Goal: Information Seeking & Learning: Check status

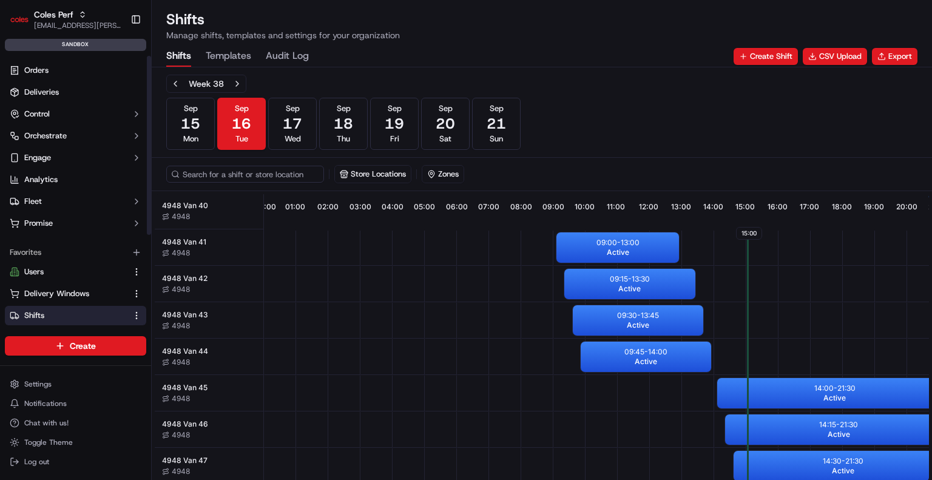
scroll to position [138, 0]
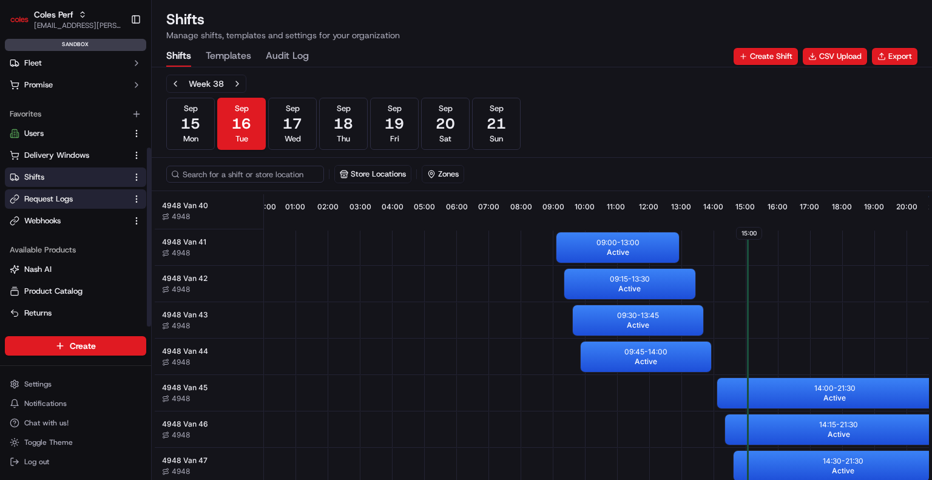
click at [83, 203] on link "Request Logs" at bounding box center [68, 199] width 117 height 11
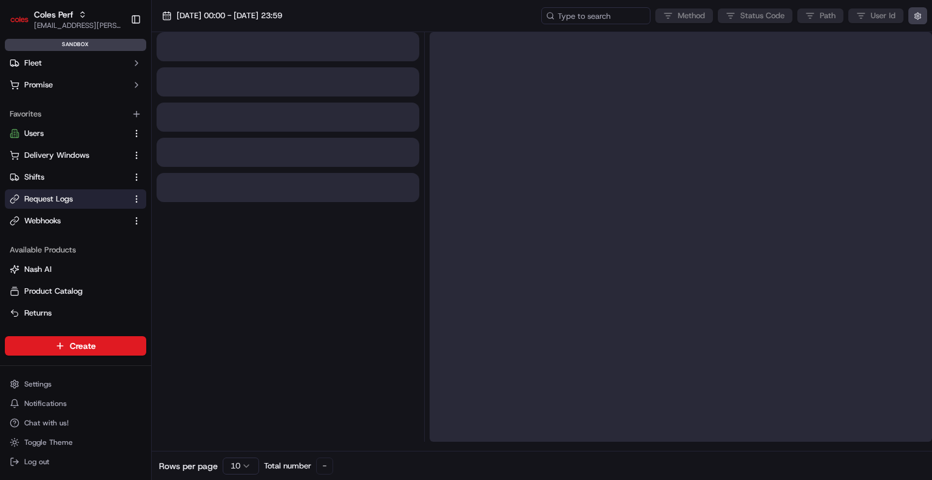
click at [750, 16] on div "Method Status Code Path User Id" at bounding box center [734, 15] width 386 height 17
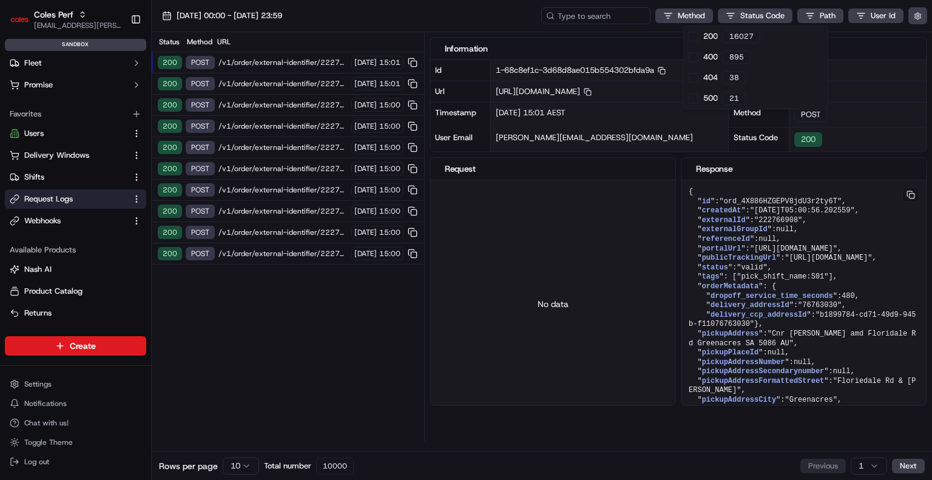
click at [750, 16] on html "Coles Perf [EMAIL_ADDRESS][PERSON_NAME][PERSON_NAME][DOMAIN_NAME] Toggle Sideba…" at bounding box center [466, 240] width 932 height 480
click at [272, 12] on span "[DATE] 00:00 - [DATE] 23:59" at bounding box center [230, 15] width 106 height 11
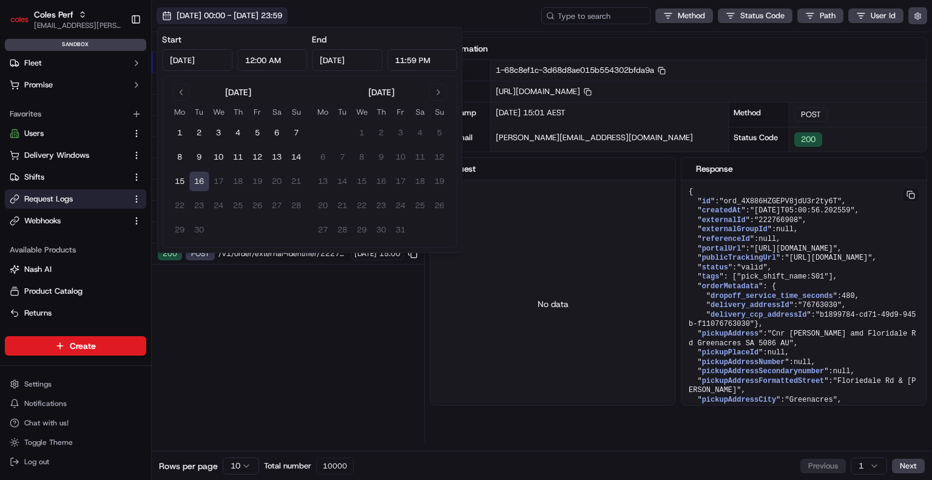
click at [272, 12] on span "[DATE] 00:00 - [DATE] 23:59" at bounding box center [230, 15] width 106 height 11
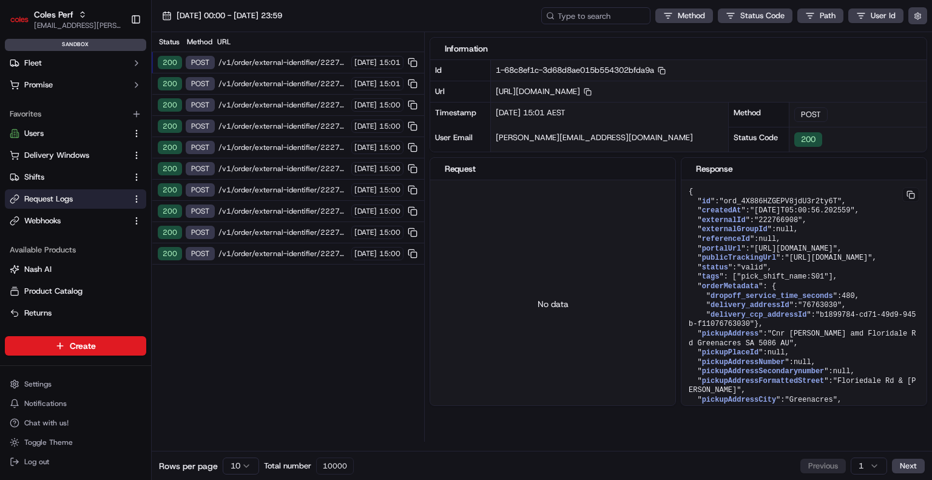
click at [300, 52] on div "200 POST /v1/order/external-identifier/222766908/delivery-window/confirm [DATE]…" at bounding box center [288, 62] width 272 height 21
click at [296, 56] on div "200 POST /v1/order/external-identifier/222766908/delivery-window/confirm [DATE]…" at bounding box center [288, 62] width 272 height 21
click at [290, 89] on div "200 POST /v1/order/external-identifier/222766908/delivery-window [DATE] 15:01" at bounding box center [288, 83] width 272 height 21
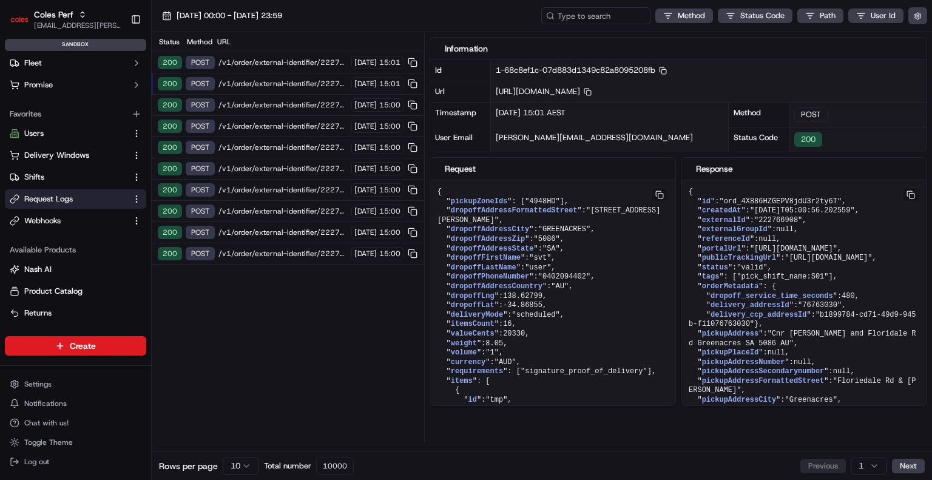
click at [286, 113] on div "200 POST /v1/order/external-identifier/222766908/delivery-window/book [DATE] 15…" at bounding box center [288, 105] width 272 height 21
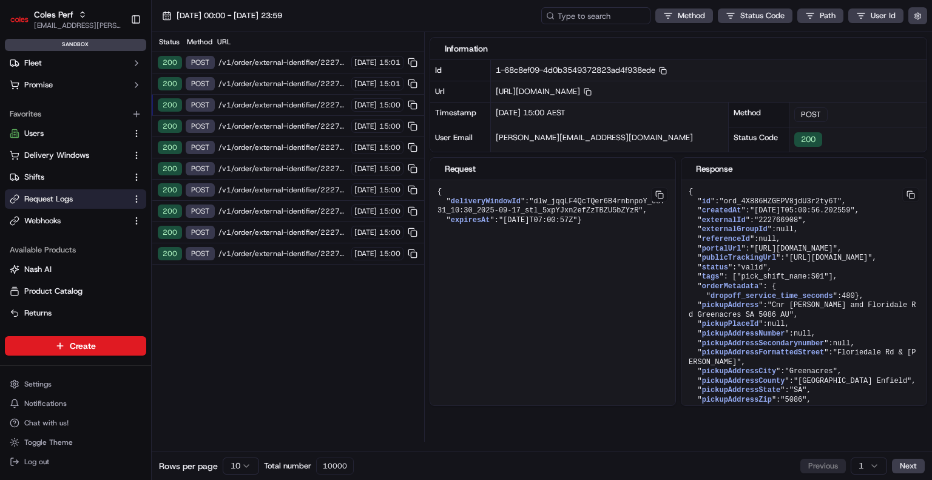
click at [286, 116] on div "200 POST /v1/order/external-identifier/222766908/delivery-window [DATE] 15:00" at bounding box center [288, 126] width 272 height 21
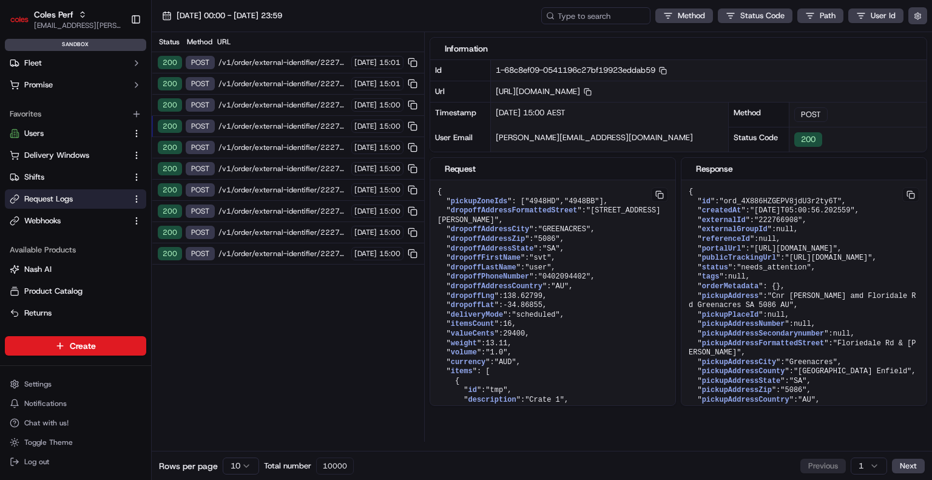
click at [351, 61] on div "[DATE] 15:01" at bounding box center [377, 62] width 52 height 13
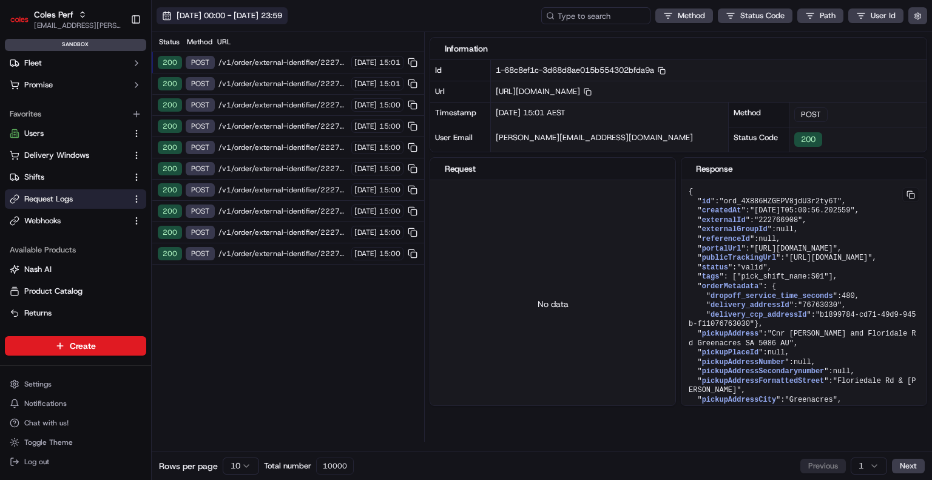
click at [282, 19] on span "[DATE] 00:00 - [DATE] 23:59" at bounding box center [230, 15] width 106 height 11
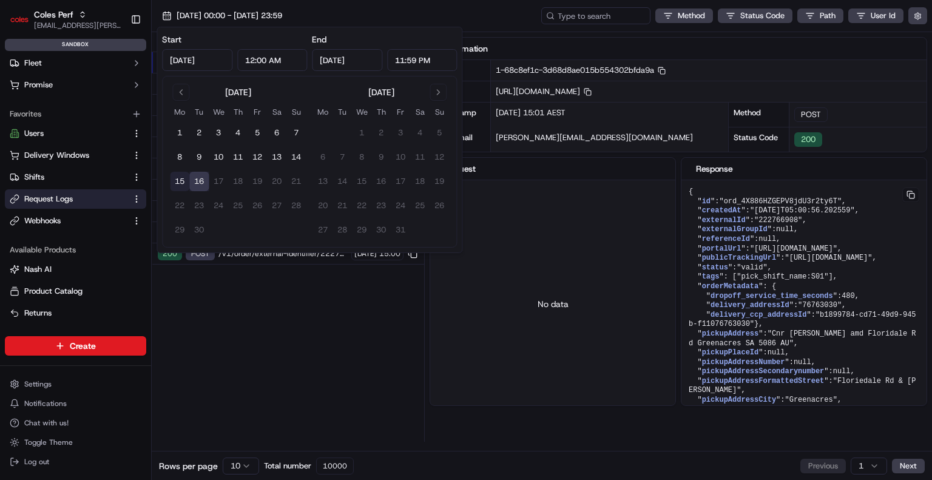
click at [180, 180] on button "15" at bounding box center [179, 181] width 19 height 19
type input "[DATE]"
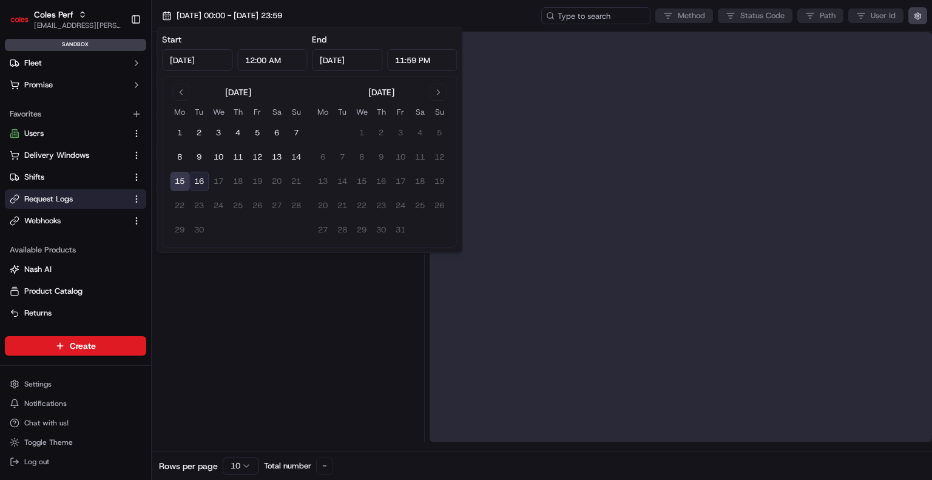
click at [199, 181] on button "16" at bounding box center [198, 181] width 19 height 19
type input "[DATE]"
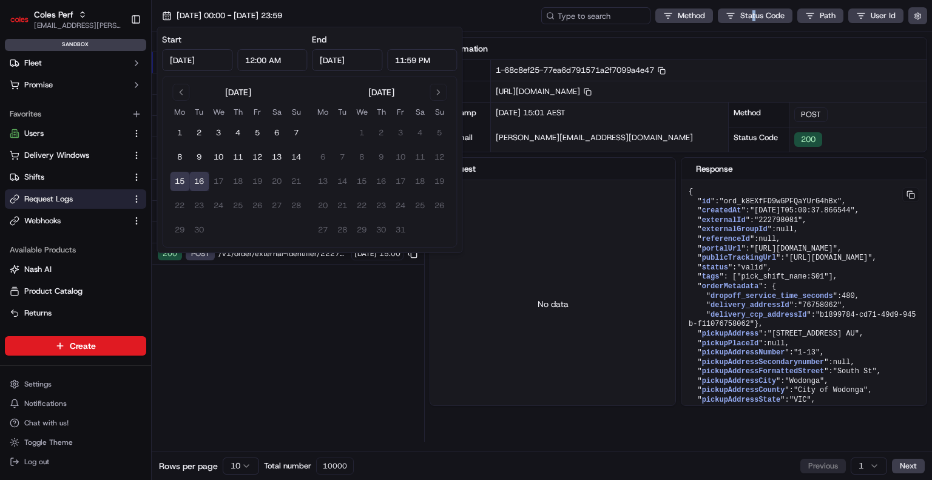
click at [755, 24] on div "Method Status Code Path User Id" at bounding box center [734, 15] width 386 height 17
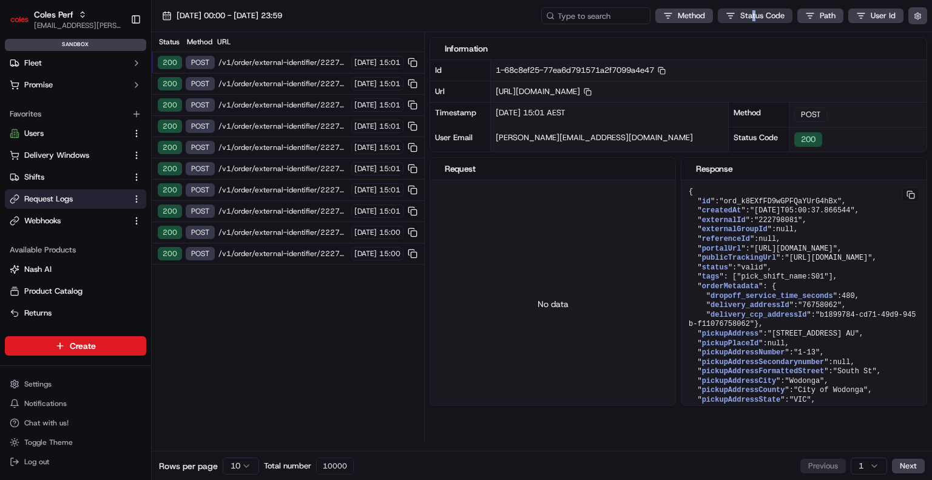
click at [755, 16] on html "Coles Perf [EMAIL_ADDRESS][PERSON_NAME][PERSON_NAME][DOMAIN_NAME] Toggle Sideba…" at bounding box center [466, 240] width 932 height 480
click at [298, 390] on html "Coles Perf [EMAIL_ADDRESS][PERSON_NAME][PERSON_NAME][DOMAIN_NAME] Toggle Sideba…" at bounding box center [466, 240] width 932 height 480
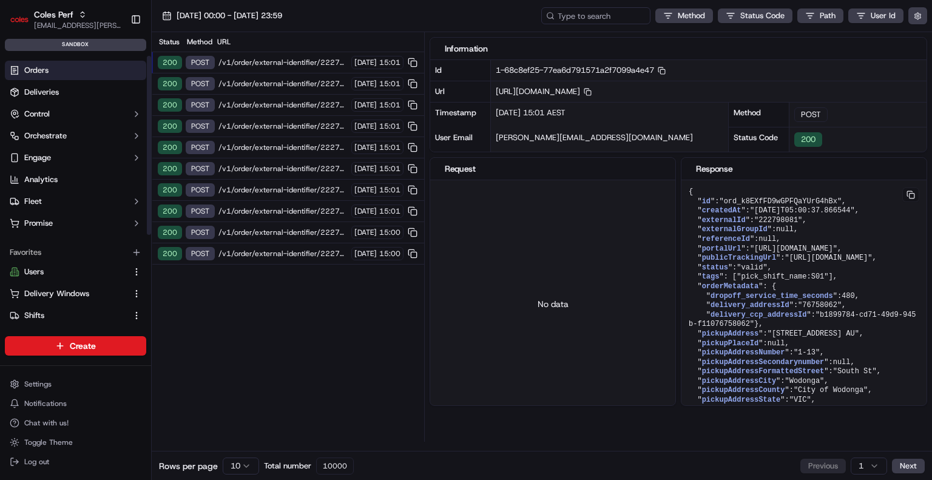
click at [46, 76] on link "Orders" at bounding box center [75, 70] width 141 height 19
